Goal: Transaction & Acquisition: Purchase product/service

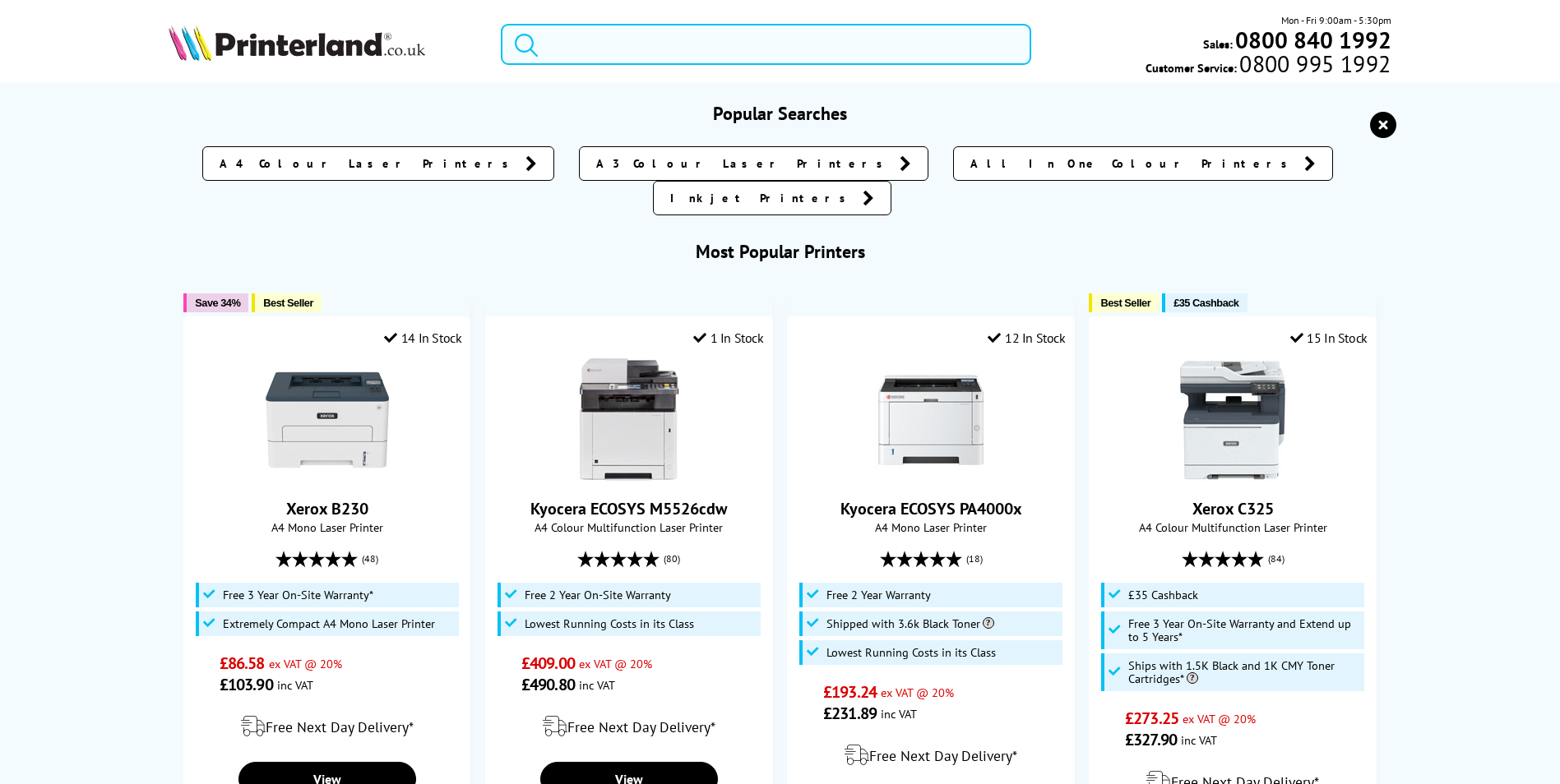
paste input "C8000 HIGH STANDARD CAPACITY TONER CARTRIDGE BLACK"
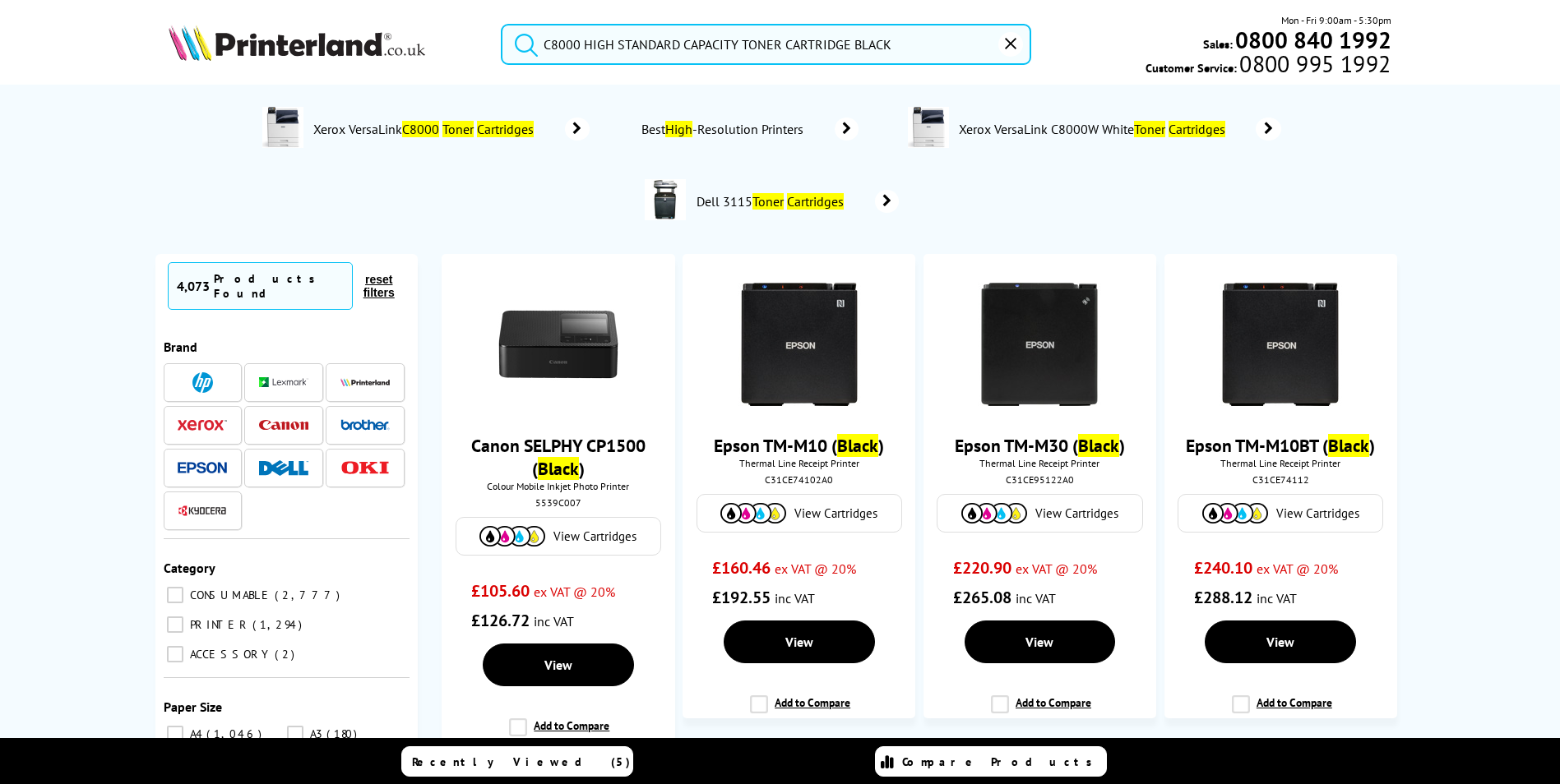
type input "C8000 HIGH STANDARD CAPACITY TONER CARTRIDGE BLACK"
click at [214, 419] on img at bounding box center [202, 425] width 49 height 12
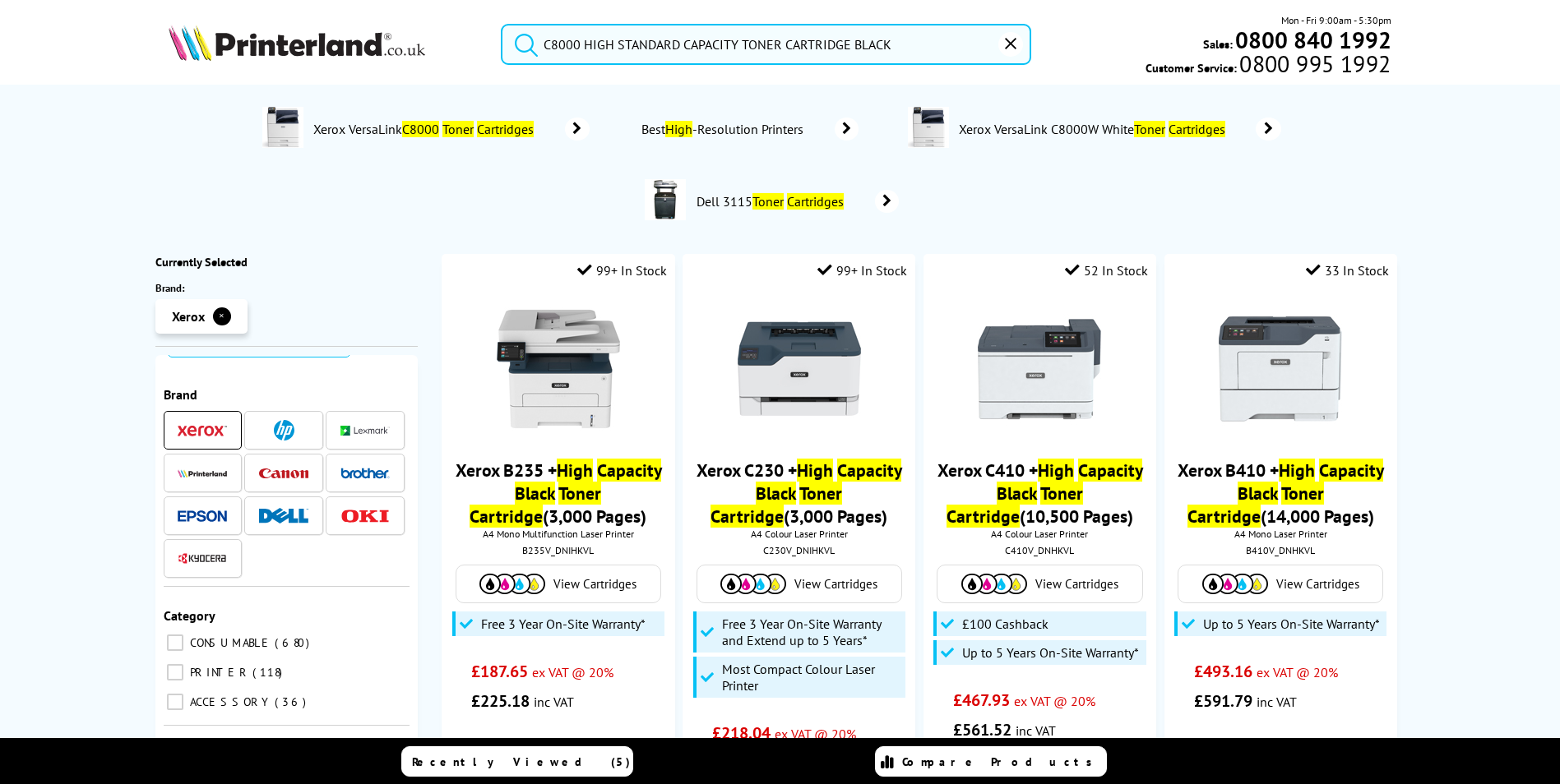
scroll to position [82, 0]
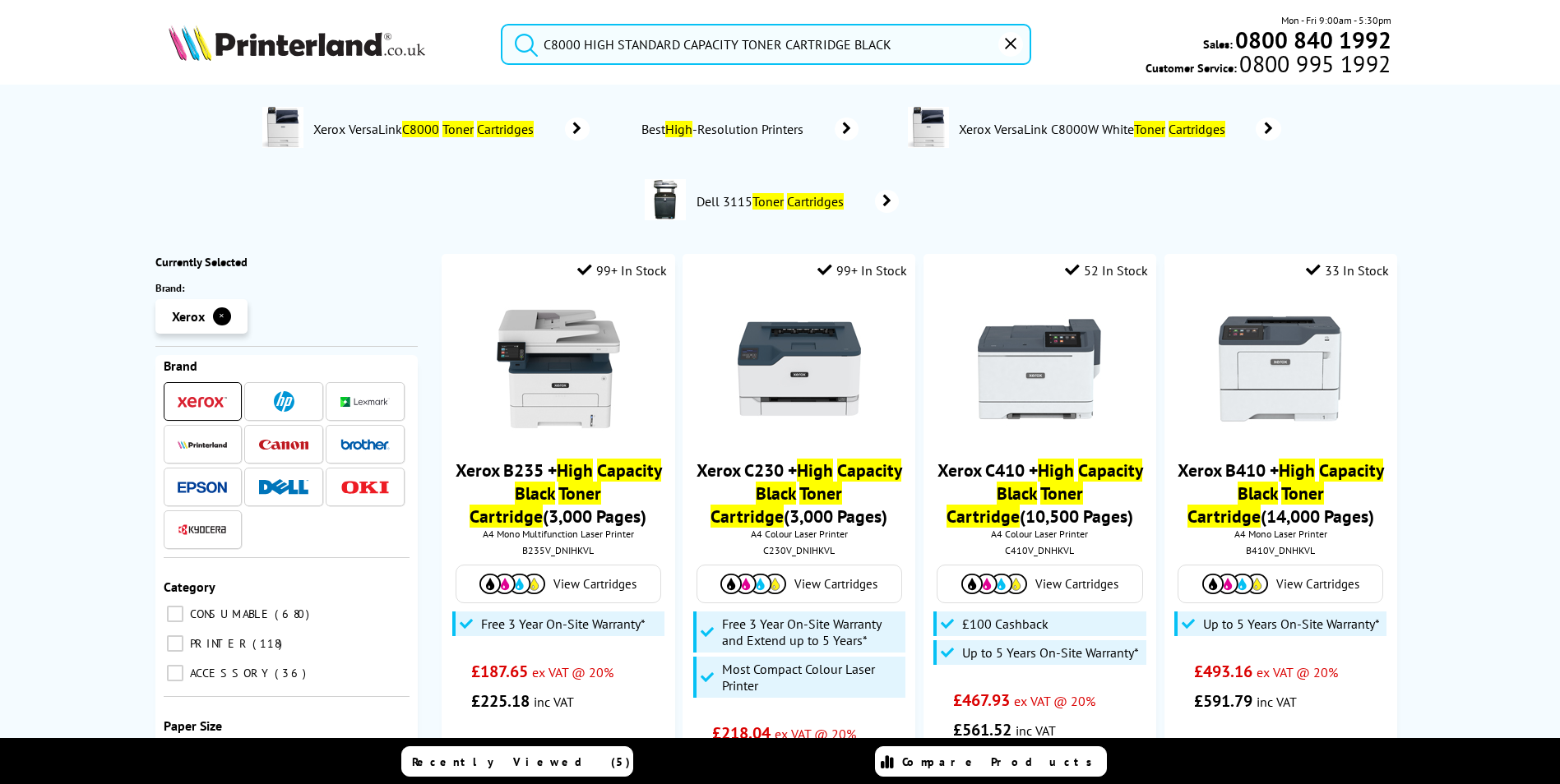
click at [233, 607] on span "CONSUMABLE" at bounding box center [229, 614] width 87 height 15
click at [183, 606] on input "CONSUMABLE 680" at bounding box center [175, 614] width 17 height 17
checkbox input "true"
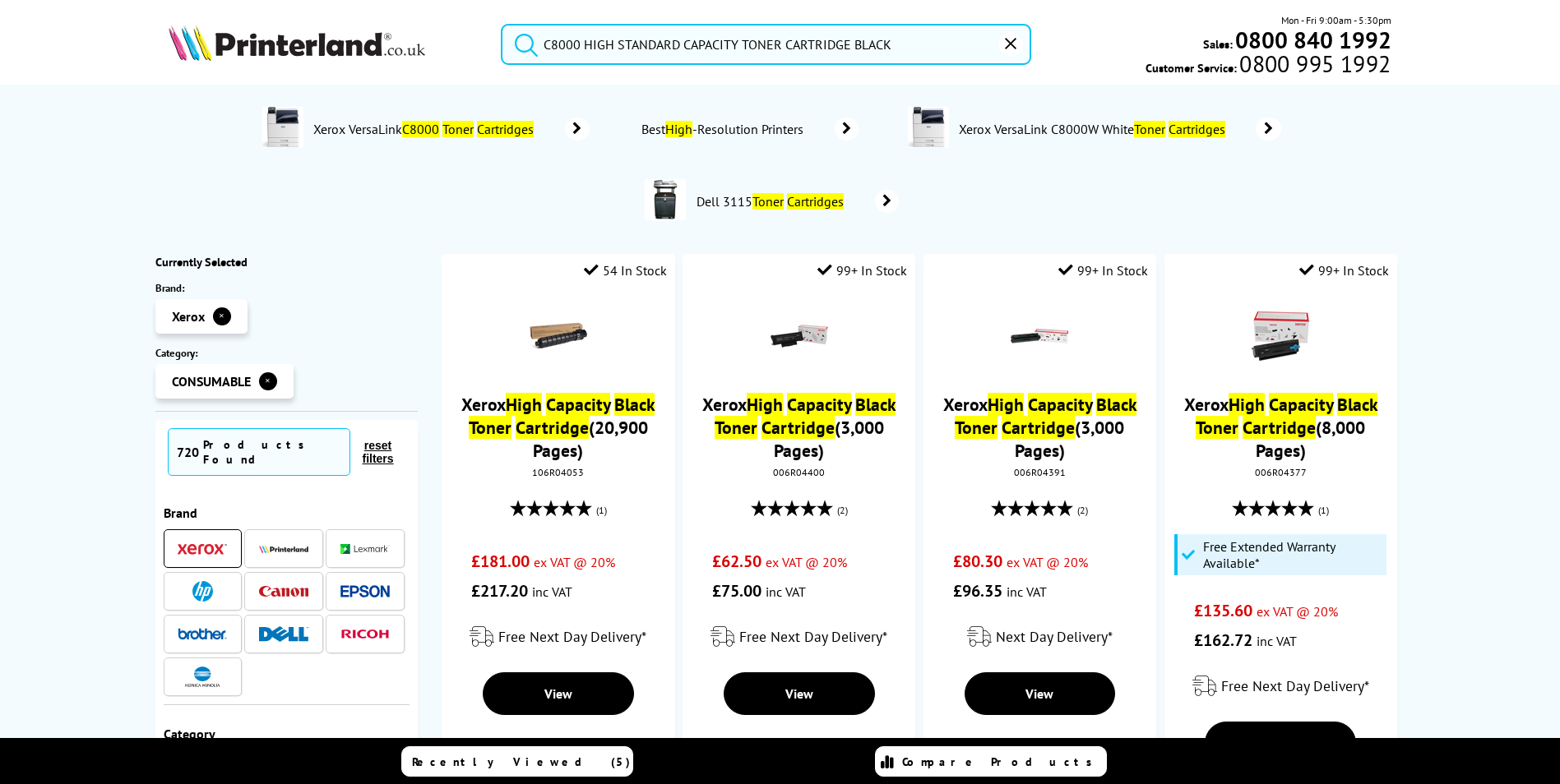
drag, startPoint x: 581, startPoint y: 47, endPoint x: 659, endPoint y: 45, distance: 78.0
click at [659, 45] on input "C8000 HIGH STANDARD CAPACITY TONER CARTRIDGE BLACK" at bounding box center [766, 44] width 531 height 41
click at [718, 47] on input "C8000 HIGH STANDARD CAPACITY TONER CARTRIDGE BLACK" at bounding box center [766, 44] width 531 height 41
drag, startPoint x: 615, startPoint y: 46, endPoint x: 849, endPoint y: 46, distance: 234.0
click at [849, 46] on input "C8000 HIGH STANDARD CAPACITY TONER CARTRIDGE BLACK" at bounding box center [766, 44] width 531 height 41
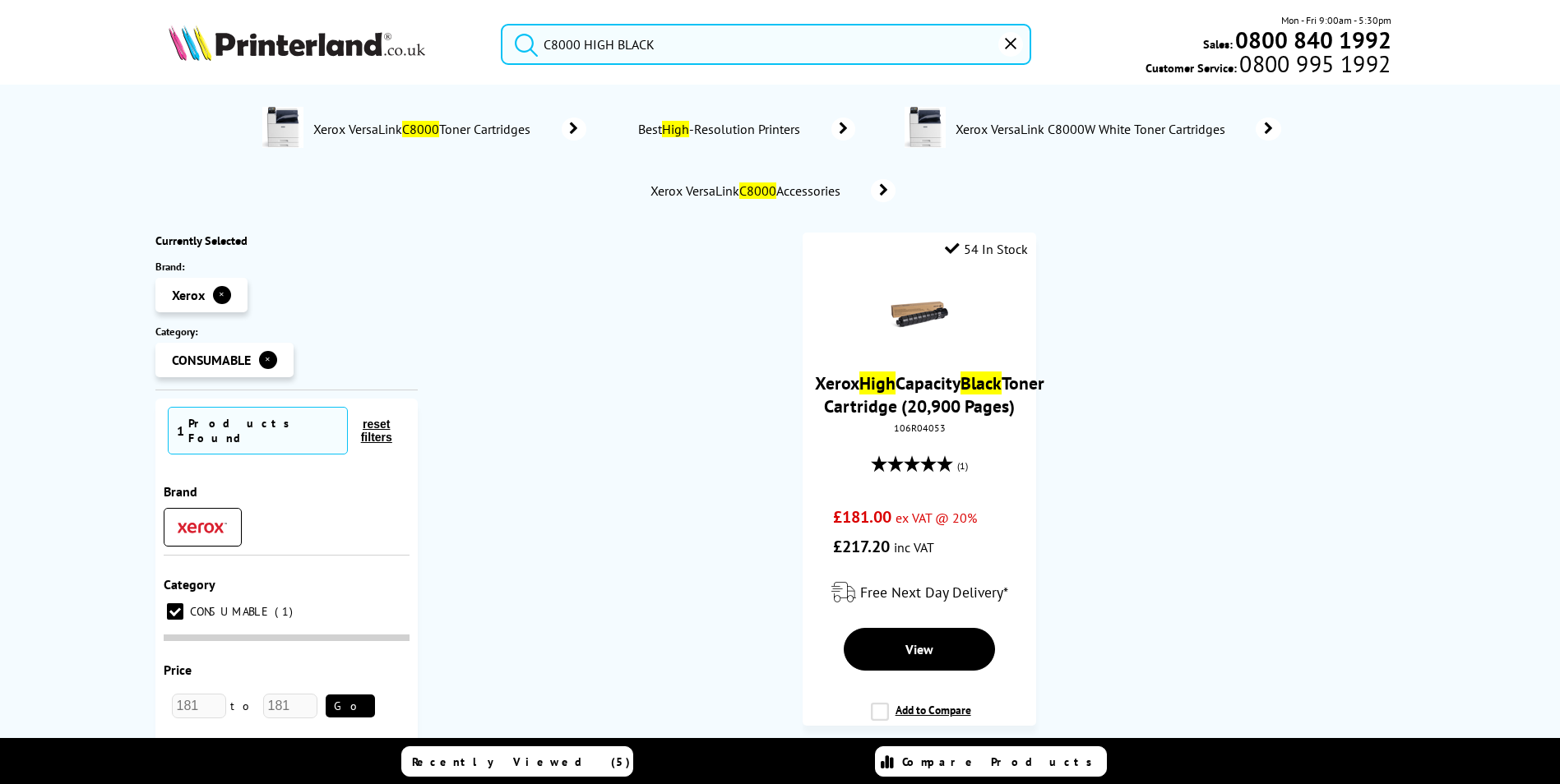
drag, startPoint x: 637, startPoint y: 42, endPoint x: 525, endPoint y: 54, distance: 112.6
click at [525, 54] on form "C8000 HIGH BLACK" at bounding box center [766, 44] width 531 height 41
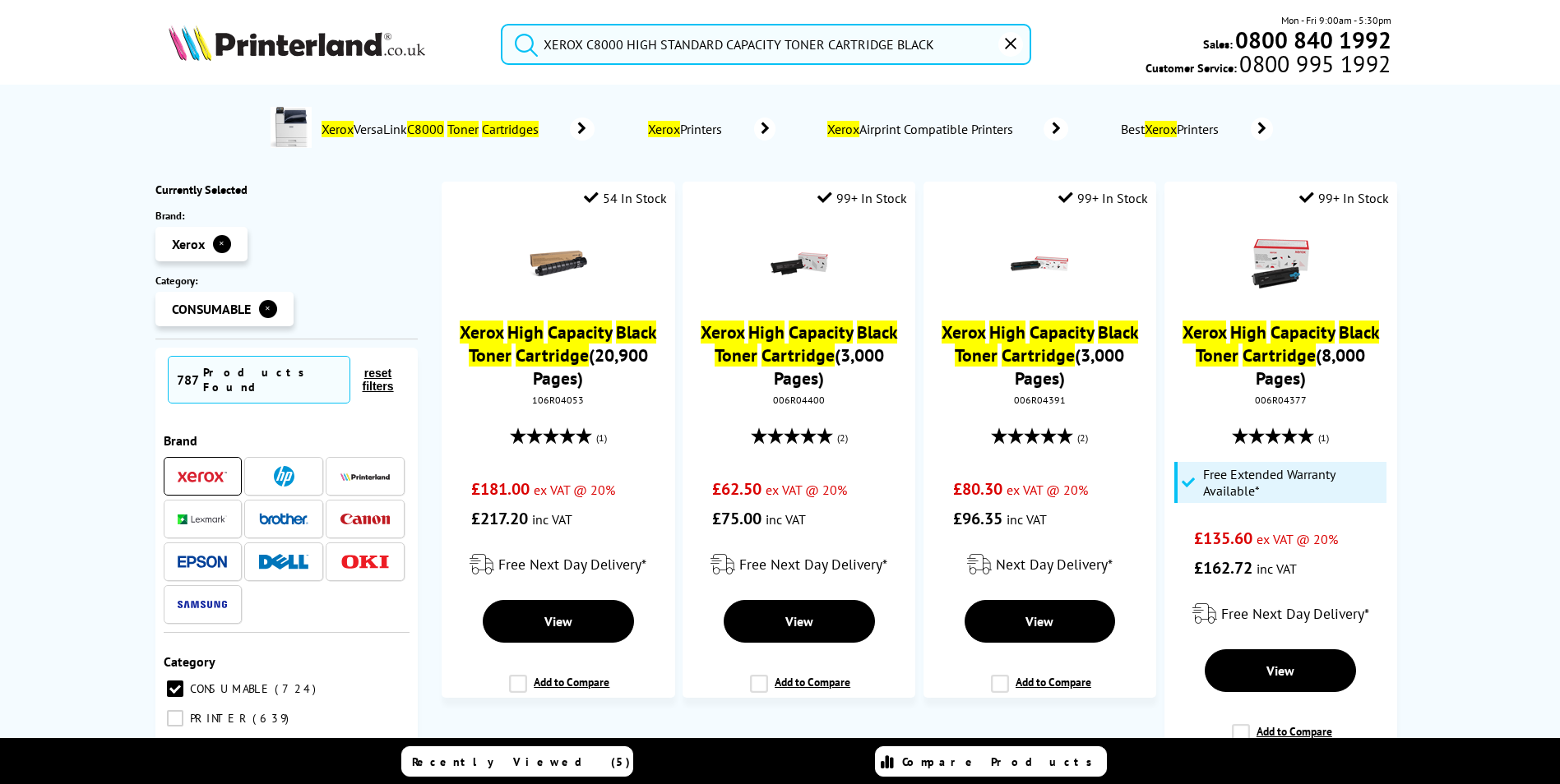
type input "XEROX C8000 HIGH STANDARD CAPACITY TONER CARTRIDGE BLACK"
click at [481, 129] on mark "Cartridges" at bounding box center [510, 129] width 57 height 17
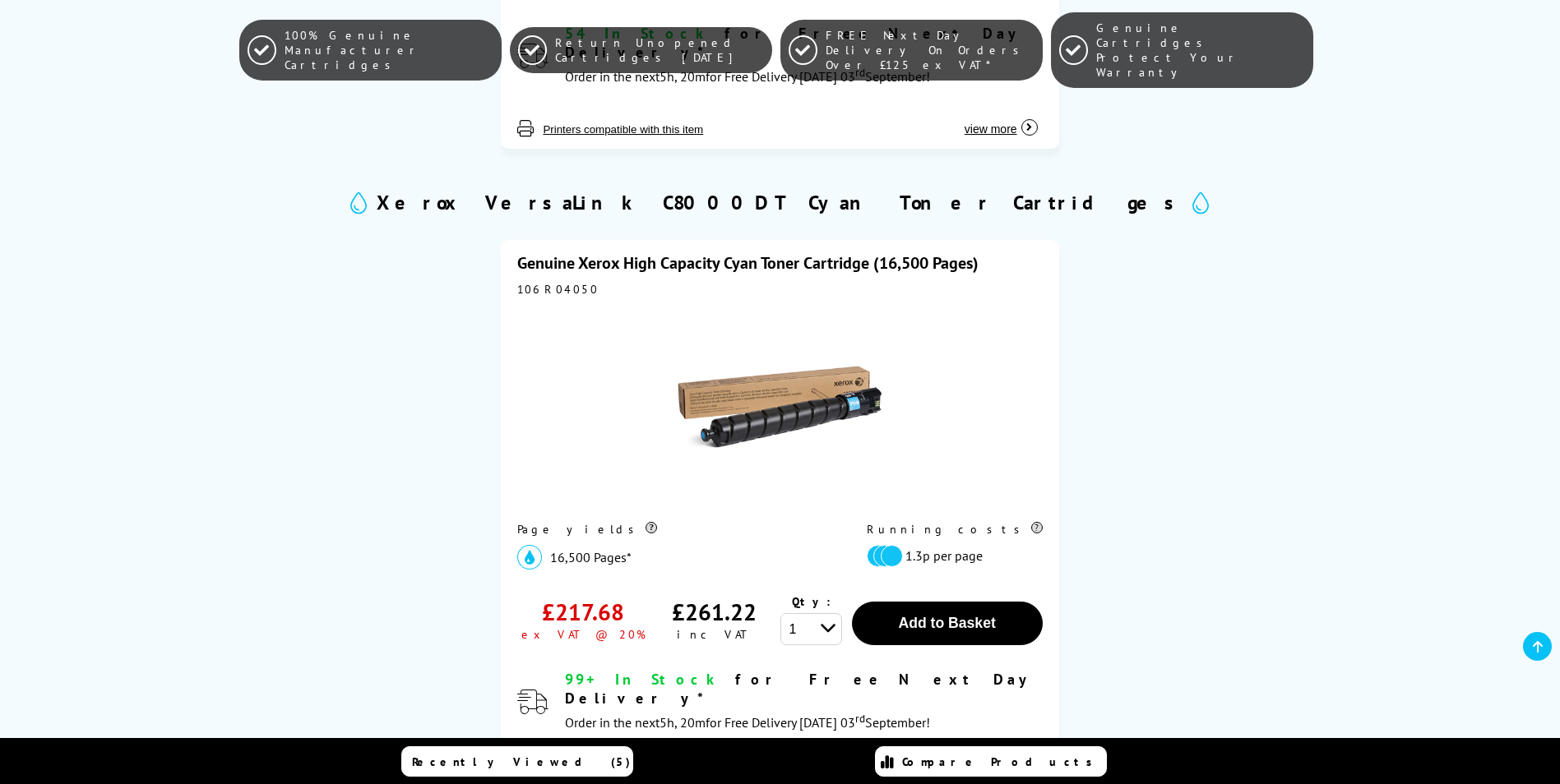
scroll to position [1398, 0]
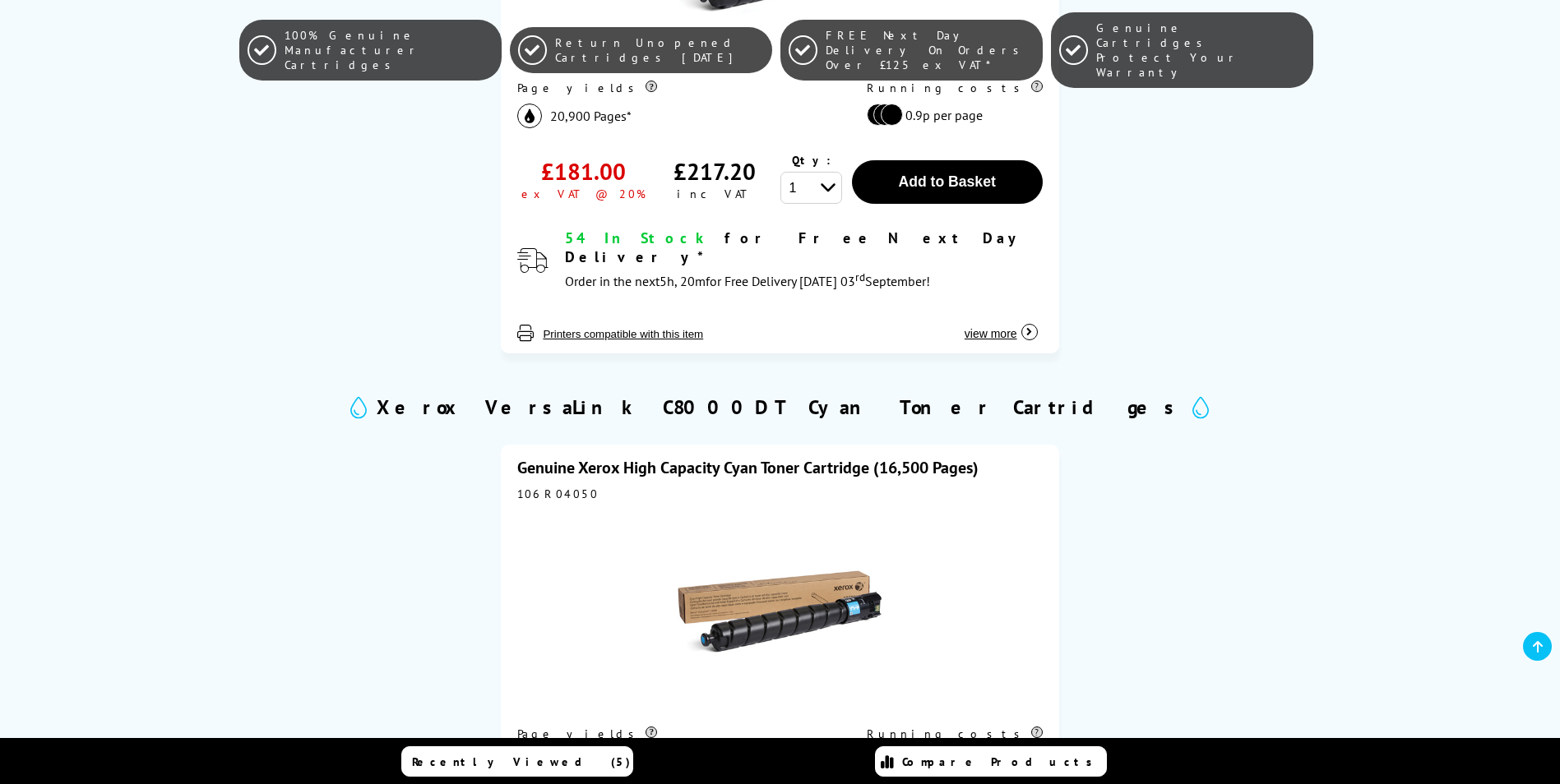
click at [547, 486] on div "106R04050" at bounding box center [779, 494] width 525 height 15
click at [548, 486] on div "106R04050" at bounding box center [779, 494] width 525 height 15
copy div "106R04050"
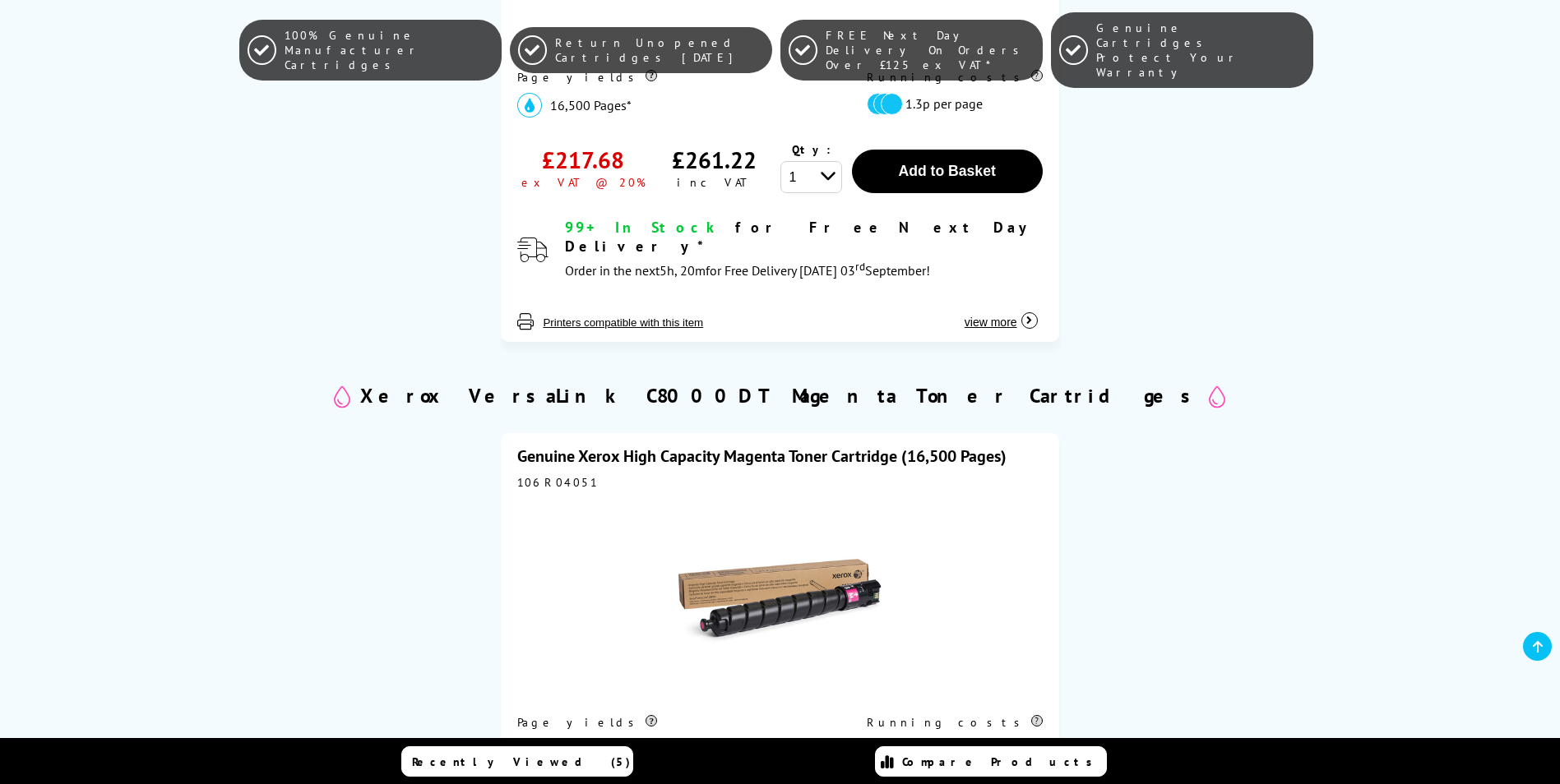
scroll to position [2055, 0]
click at [566, 474] on div "106R04051" at bounding box center [779, 481] width 525 height 15
copy div "106R04051"
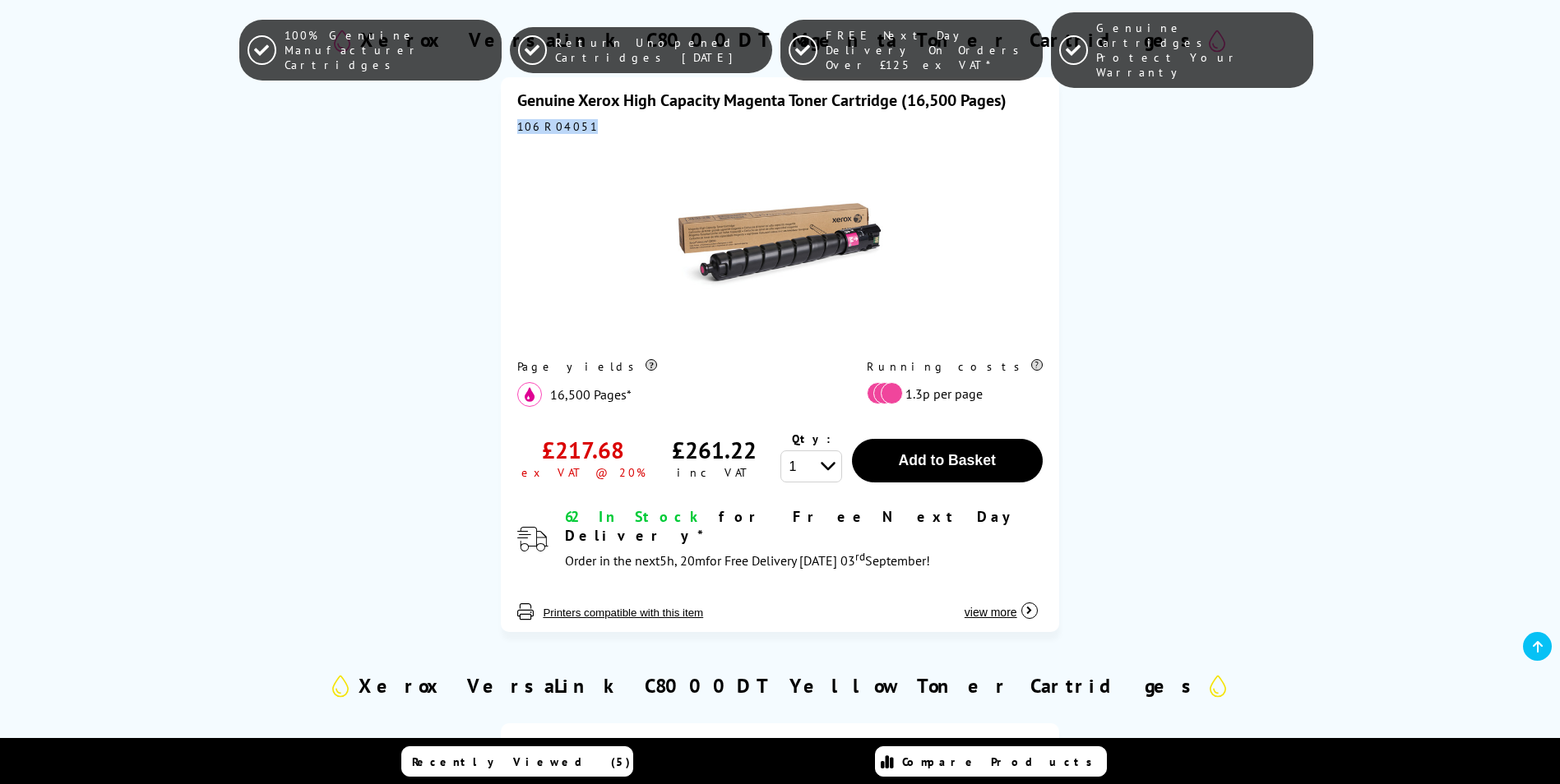
scroll to position [2631, 0]
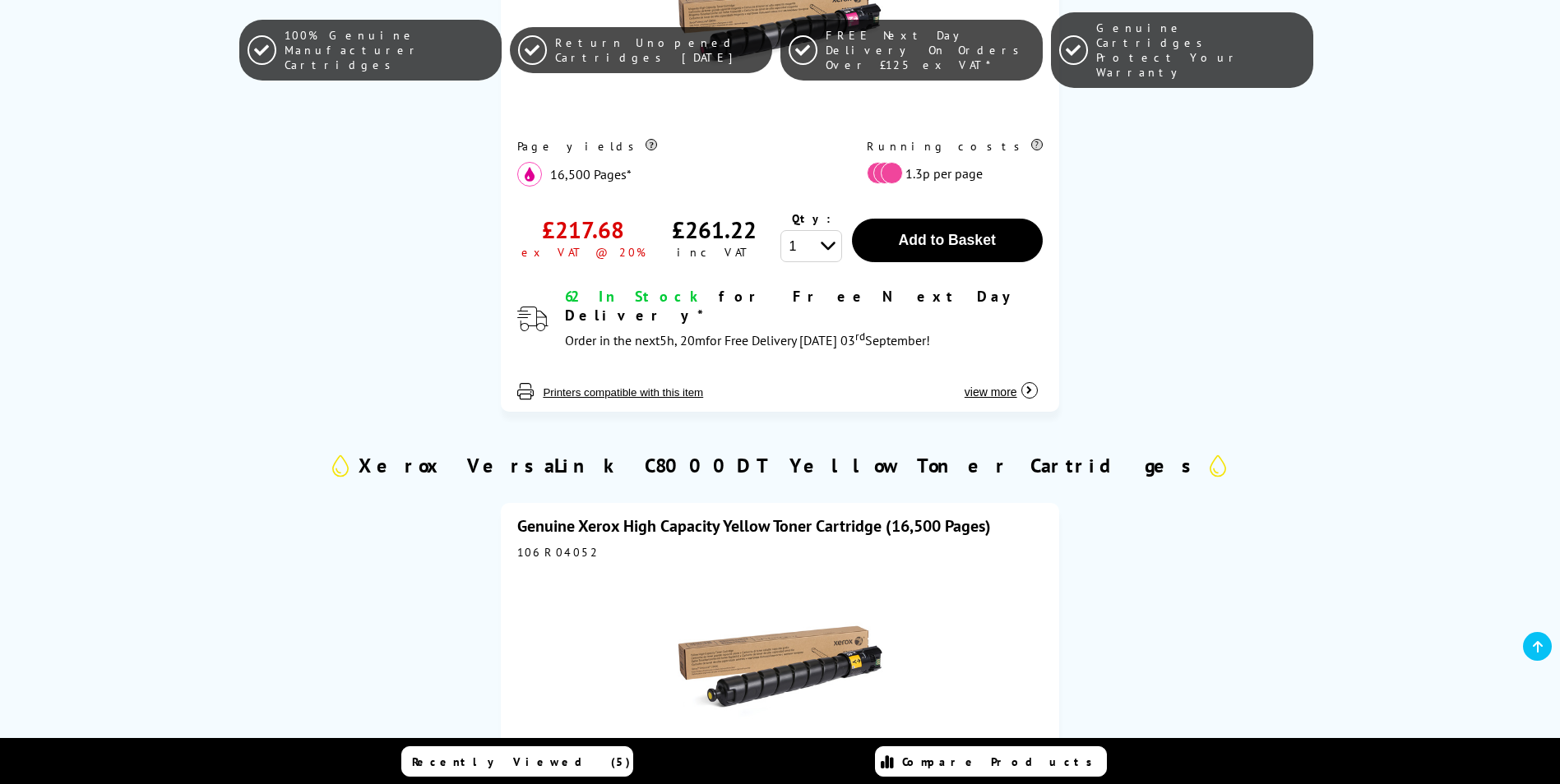
click at [571, 545] on div "106R04052" at bounding box center [779, 553] width 525 height 15
click at [570, 545] on div "106R04052" at bounding box center [779, 553] width 525 height 15
copy div "106R04052"
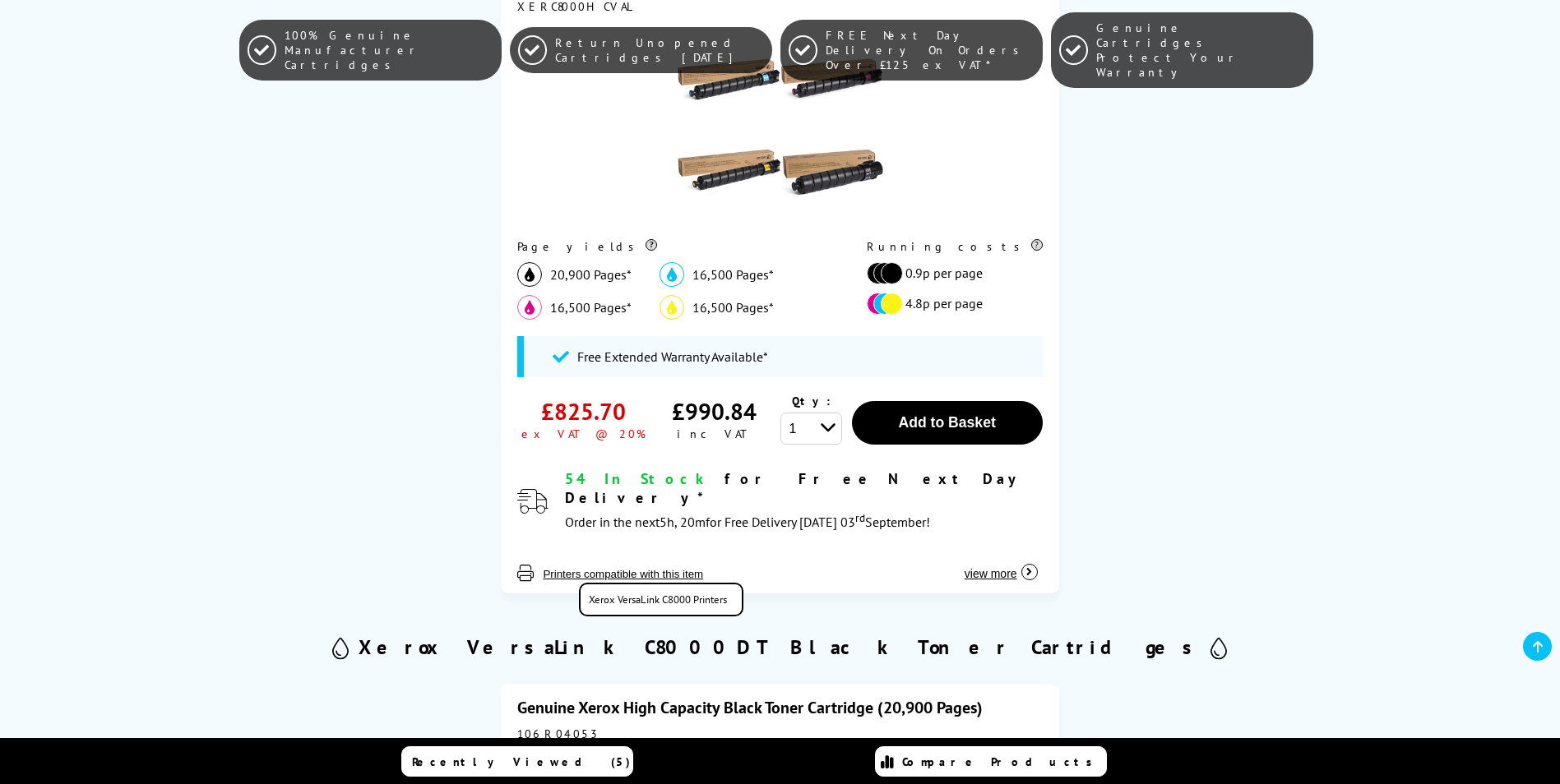
scroll to position [740, 0]
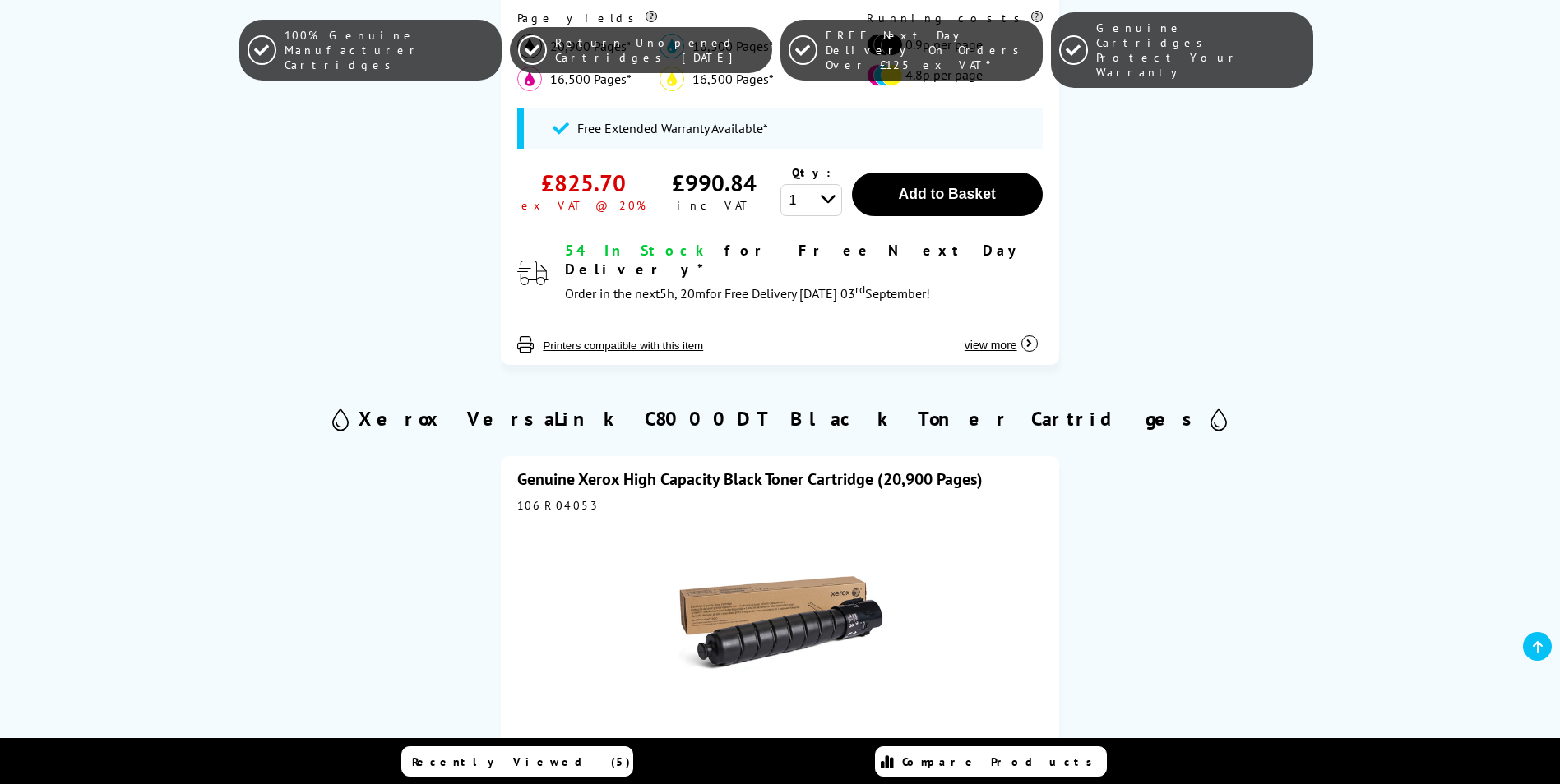
click at [538, 498] on div "106R04053" at bounding box center [779, 505] width 525 height 15
click at [541, 498] on div "106R04053" at bounding box center [779, 505] width 525 height 15
copy div "106R04053"
